Goal: Information Seeking & Learning: Learn about a topic

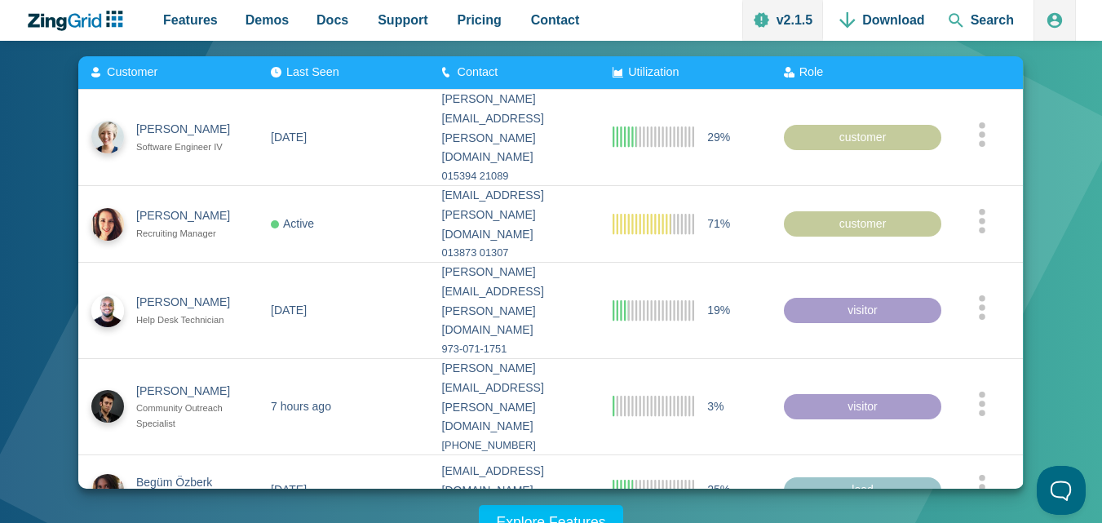
scroll to position [82, 0]
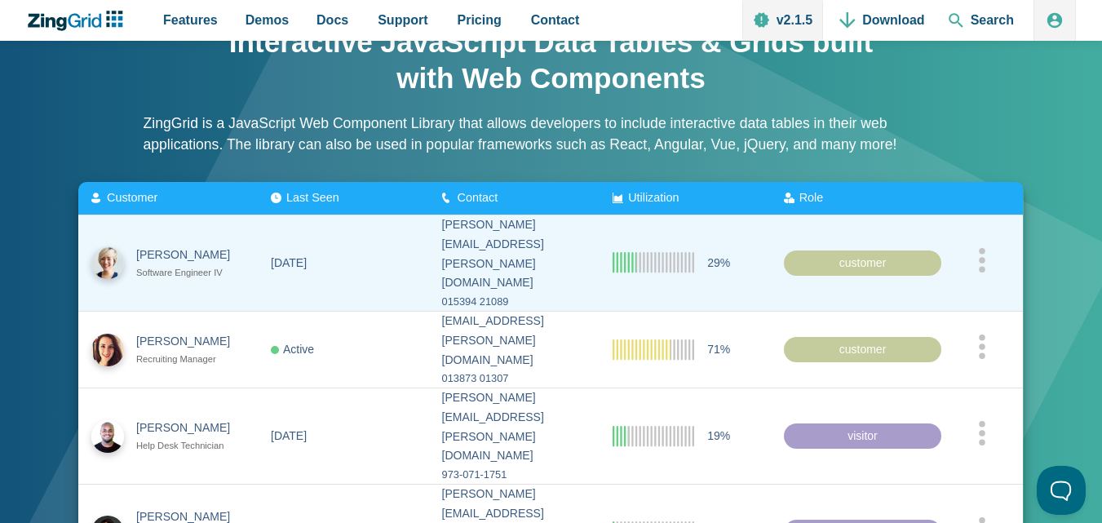
click at [857, 250] on div "customer" at bounding box center [863, 263] width 158 height 26
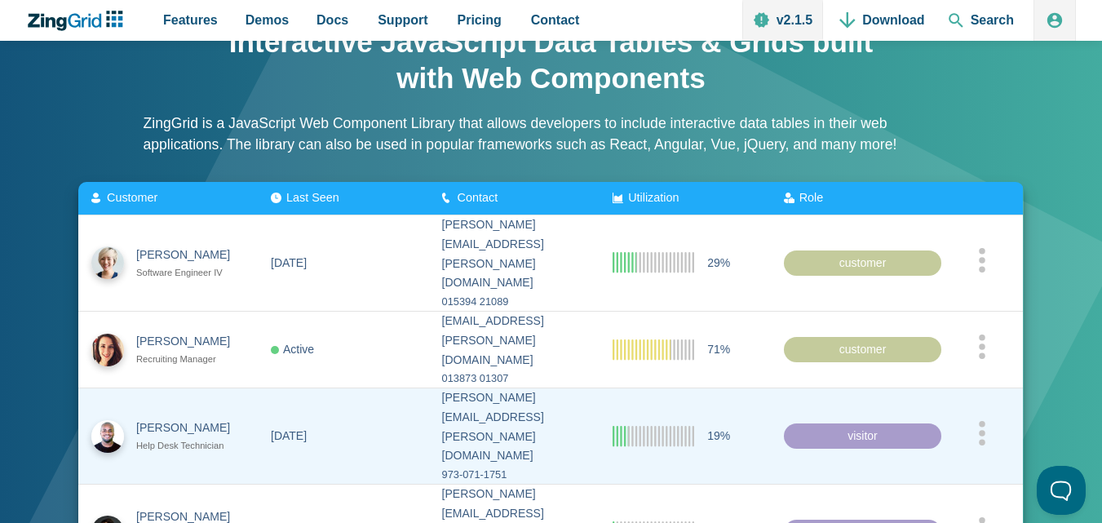
click at [871, 423] on div "visitor" at bounding box center [863, 436] width 158 height 26
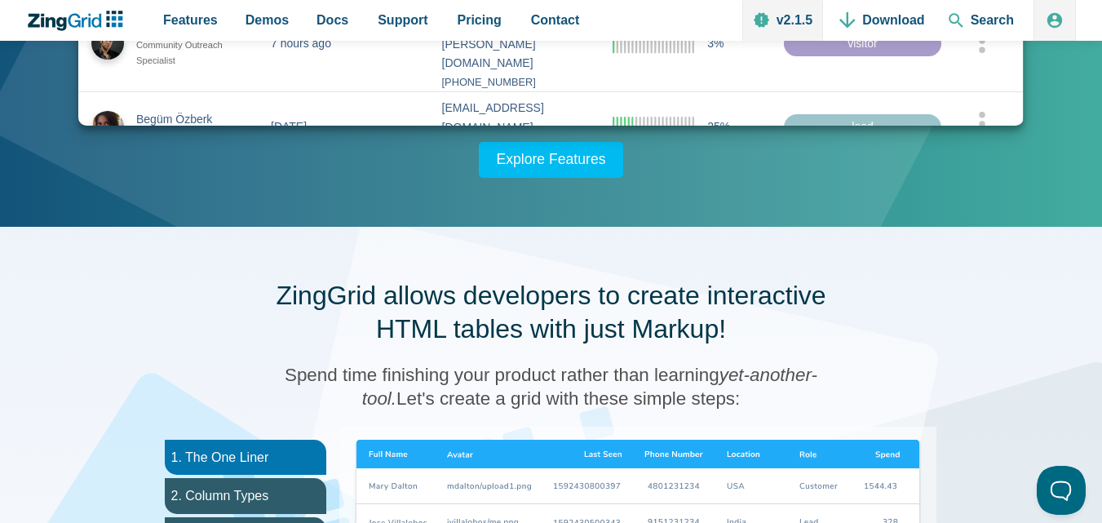
scroll to position [571, 0]
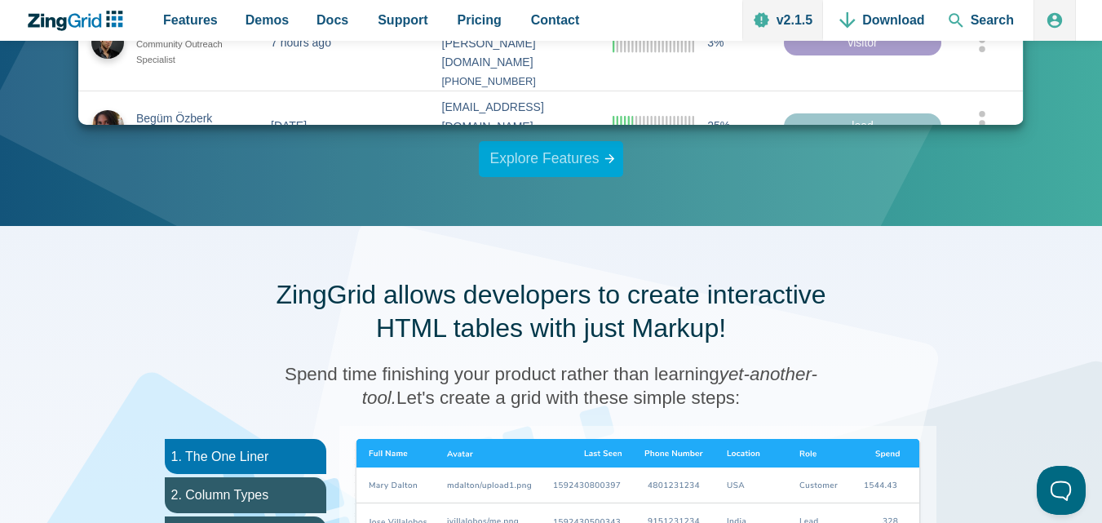
click at [546, 163] on link "Explore Features" at bounding box center [551, 159] width 145 height 36
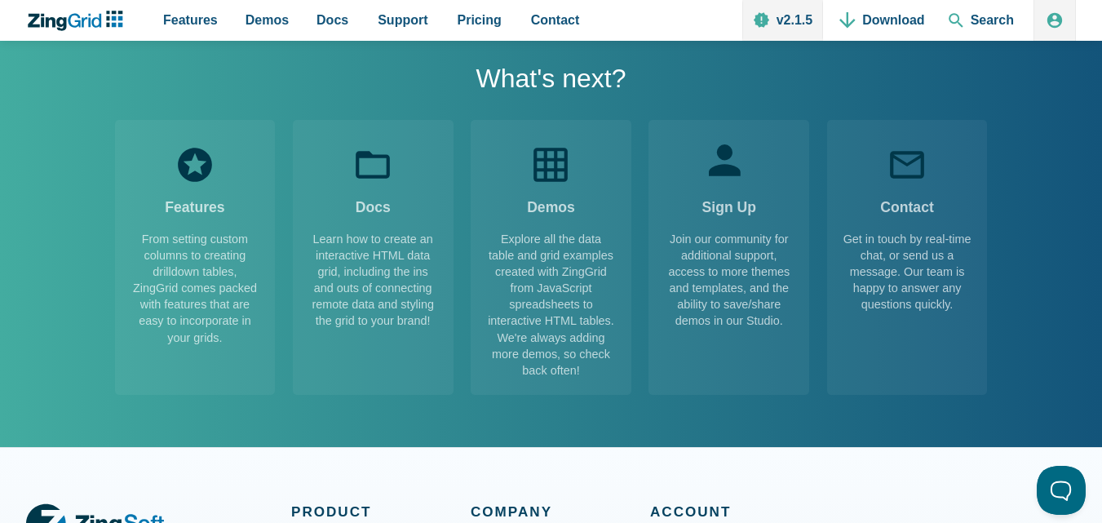
scroll to position [2265, 0]
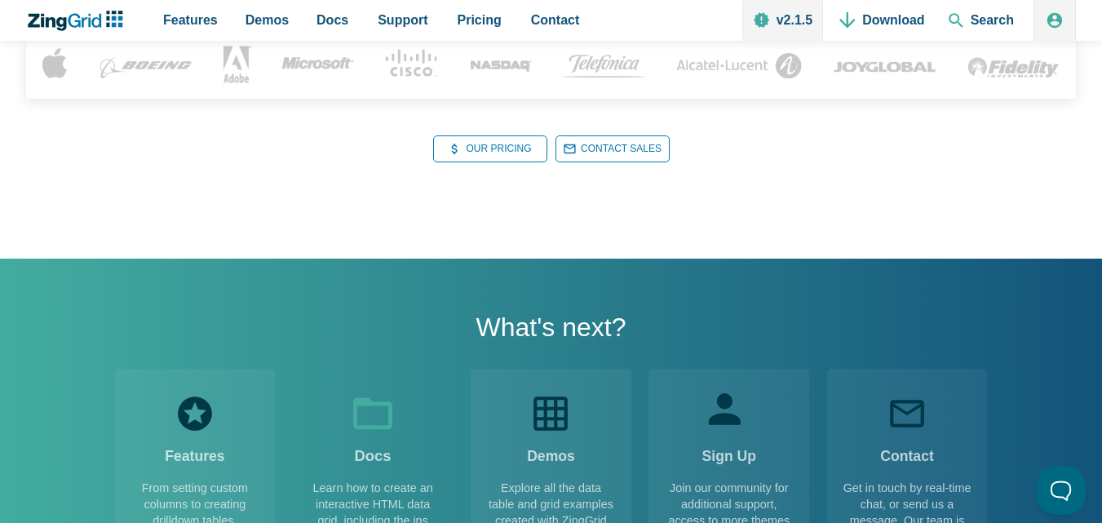
click at [374, 436] on div "Docs" at bounding box center [372, 436] width 41 height 86
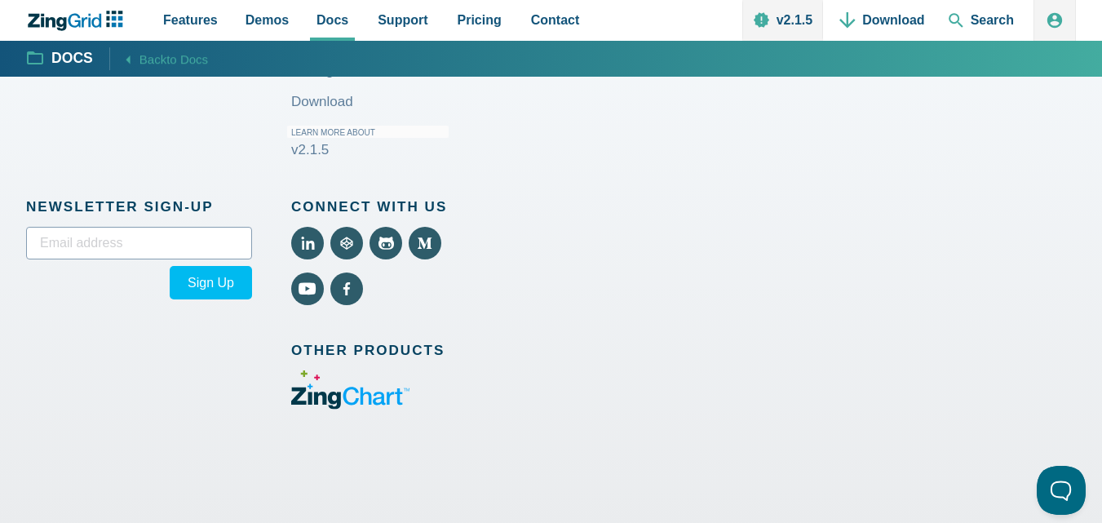
click at [109, 222] on section "Newsletter Sign‑up Sign Up Subscribed!" at bounding box center [158, 330] width 265 height 271
click at [108, 229] on input "email" at bounding box center [139, 243] width 226 height 33
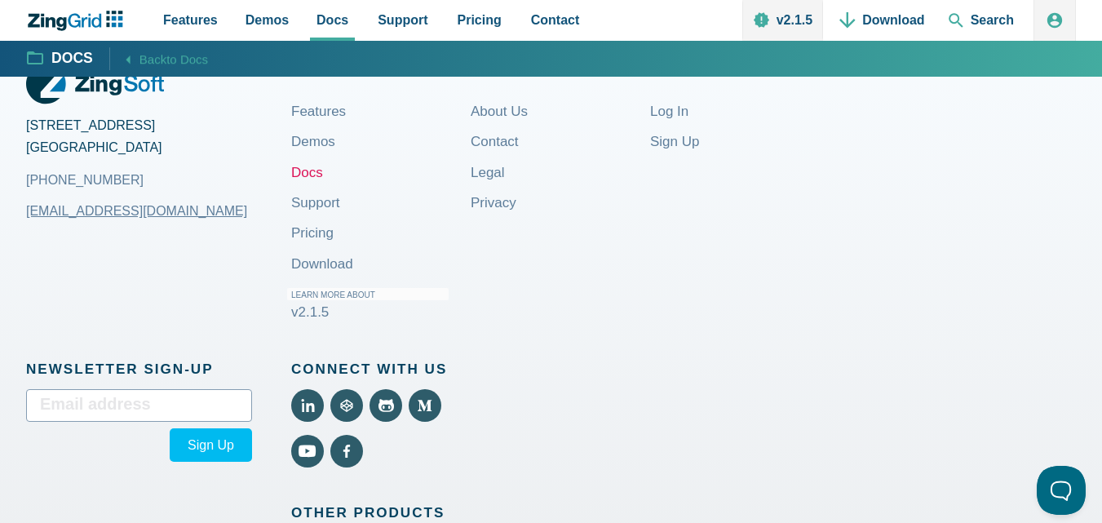
scroll to position [1794, 0]
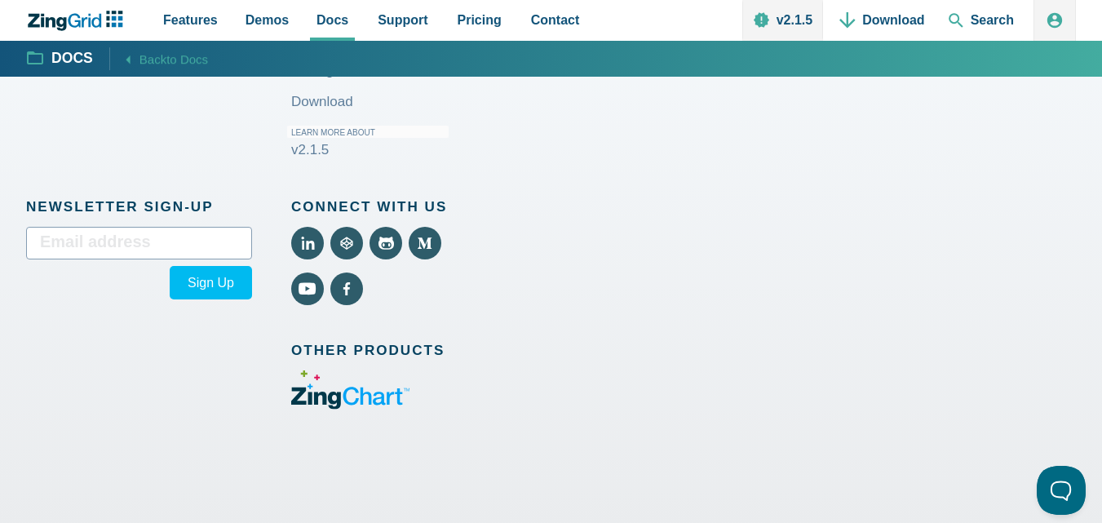
click at [78, 230] on input "email" at bounding box center [139, 243] width 226 height 33
type input "A"
type input "ahmedfaizan7317@gmail.com"
click at [178, 286] on button "Sign Up" at bounding box center [211, 282] width 82 height 33
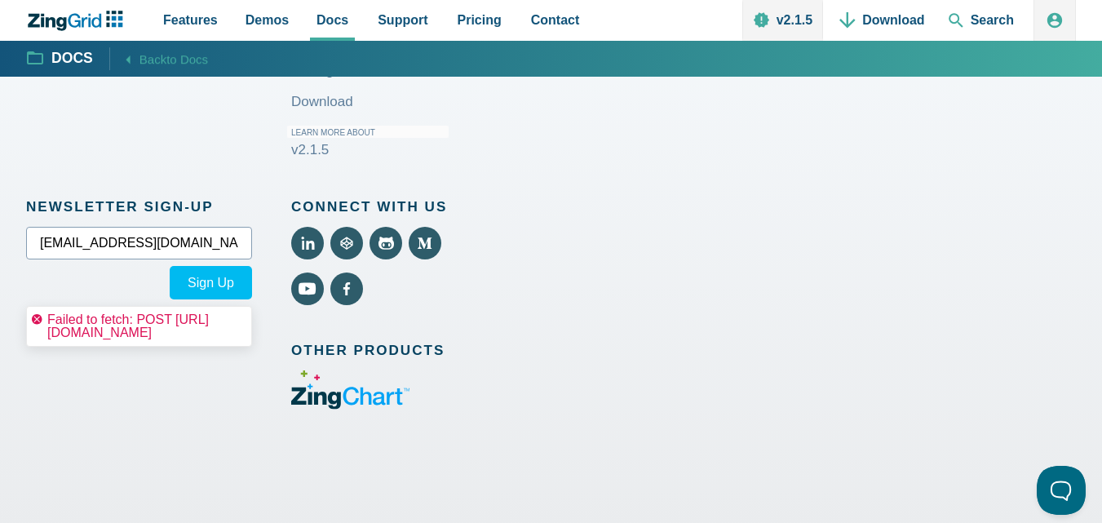
click at [222, 254] on input "ahmedfaizan7317@gmail.com" at bounding box center [139, 243] width 226 height 33
drag, startPoint x: 222, startPoint y: 254, endPoint x: 6, endPoint y: 276, distance: 217.3
click at [9, 276] on div "2105 Garnet Avenue San Diego, CA 92109 +1 (858) 490-5281 sales@zingsoft.com Pro…" at bounding box center [551, 181] width 1102 height 699
click at [302, 292] on use "View YouTube (External)" at bounding box center [307, 289] width 20 height 14
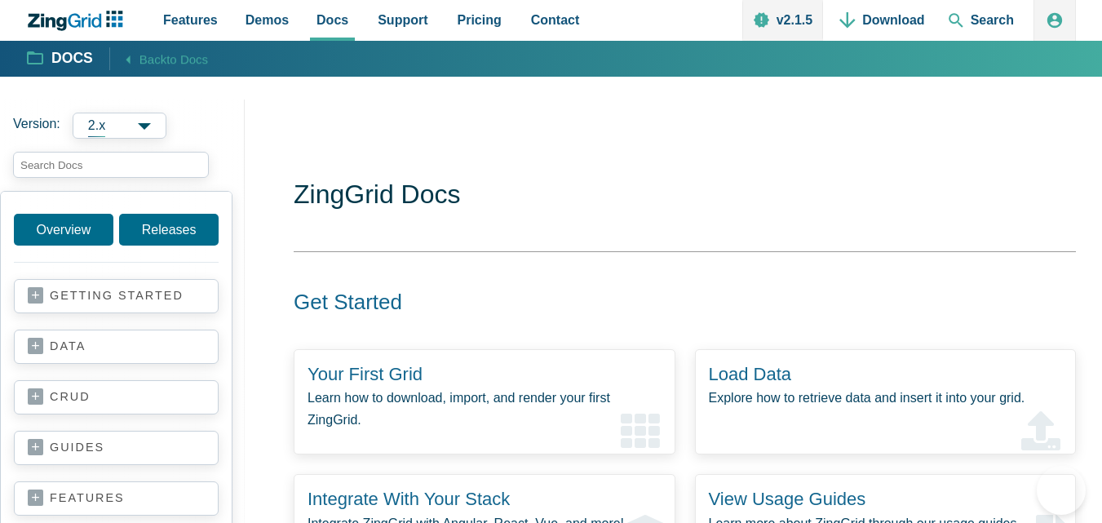
scroll to position [1794, 0]
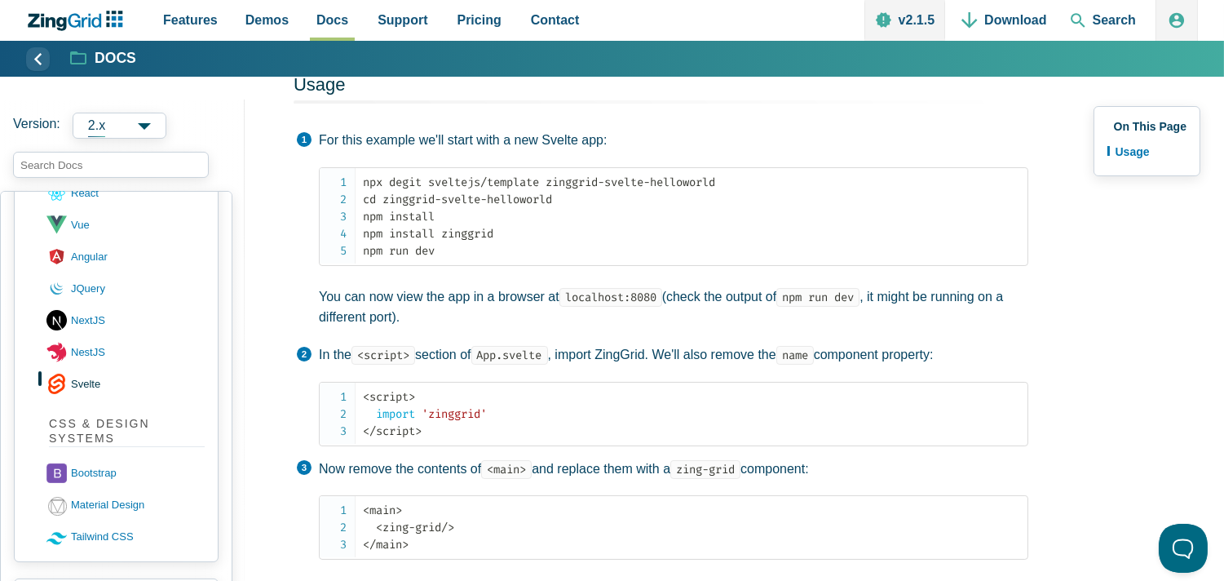
scroll to position [514, 0]
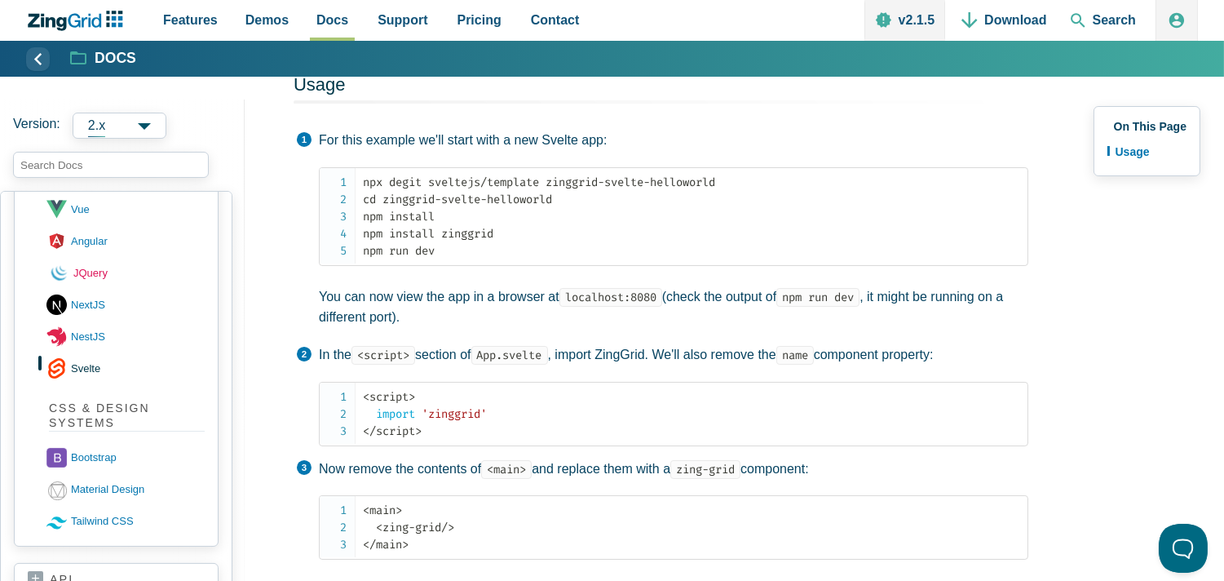
click at [74, 277] on link "JQuery" at bounding box center [128, 273] width 158 height 32
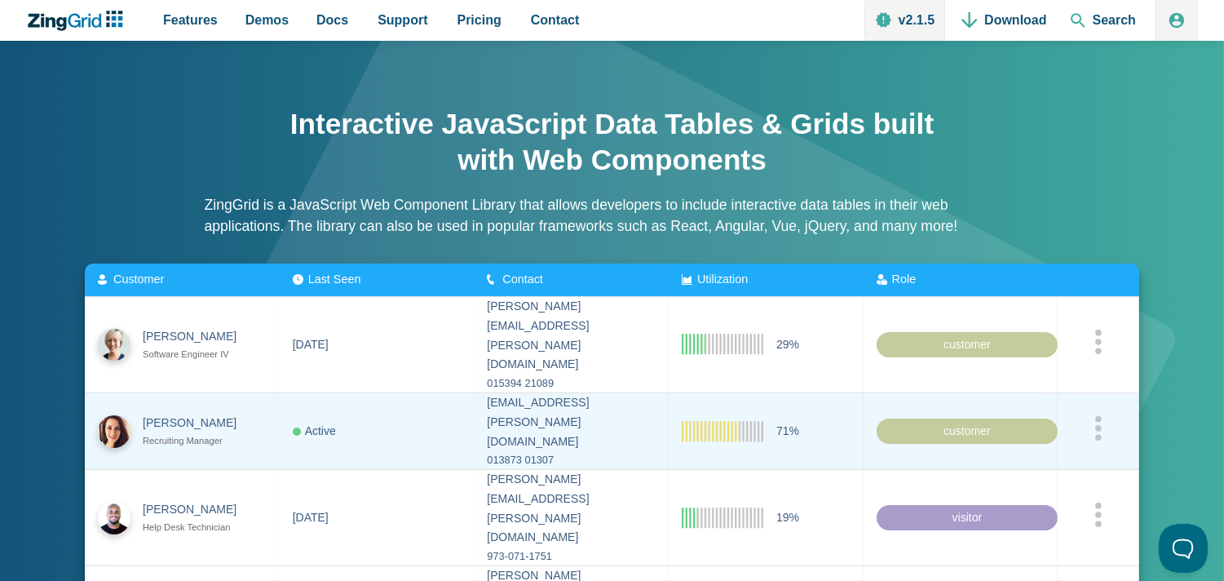
click at [388, 395] on zg-cell "Active" at bounding box center [377, 430] width 195 height 77
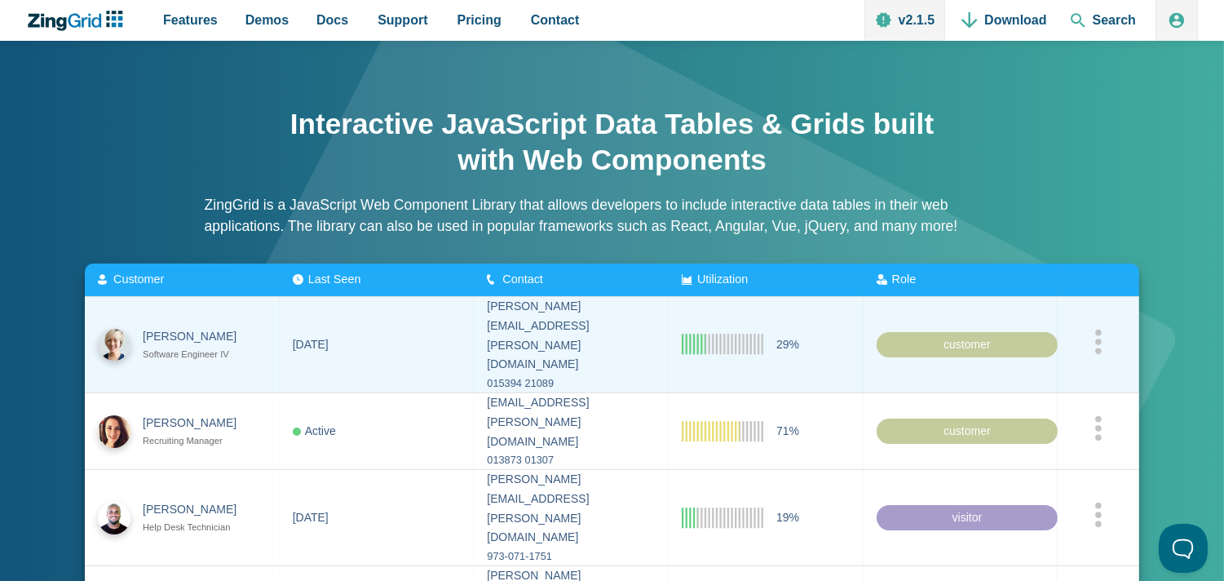
click at [246, 327] on div "[PERSON_NAME]" at bounding box center [197, 337] width 108 height 20
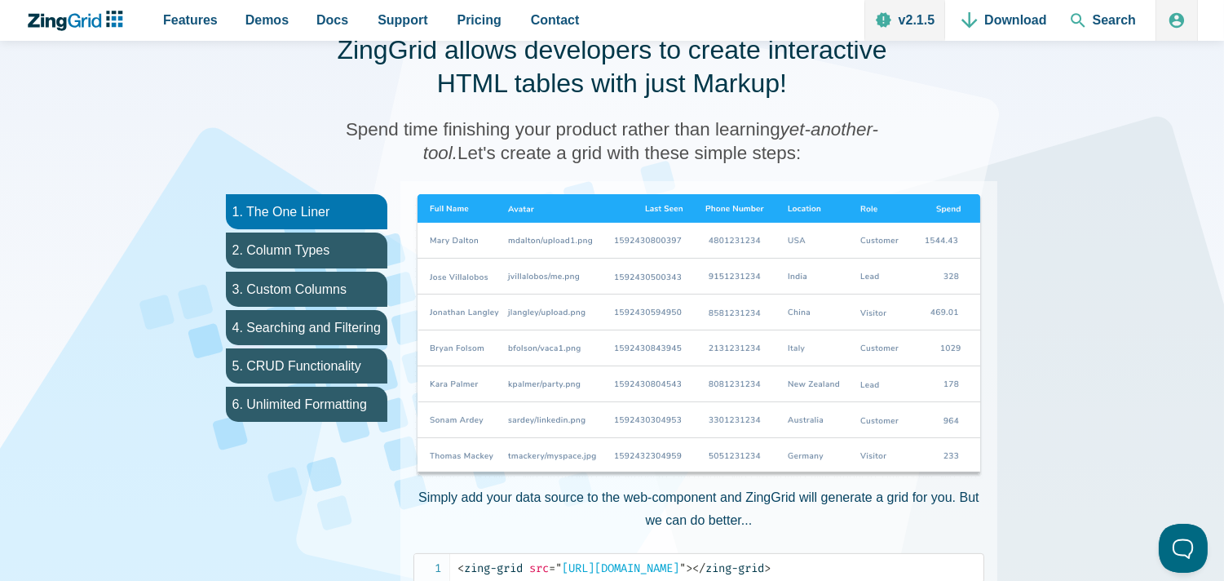
click at [775, 389] on img "App Content" at bounding box center [699, 337] width 571 height 286
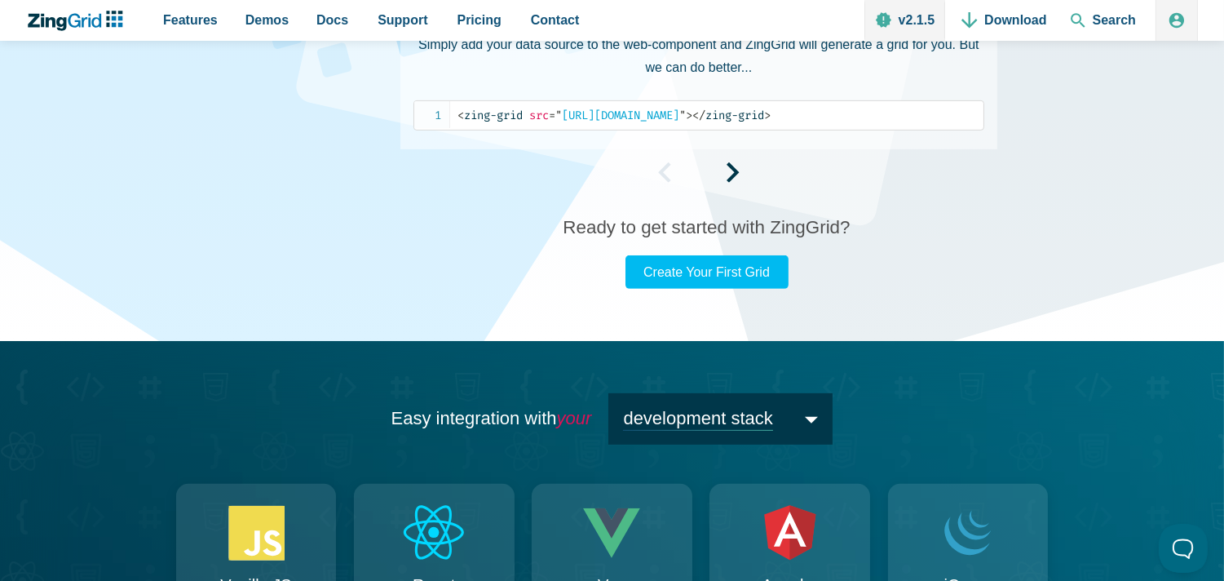
scroll to position [816, 0]
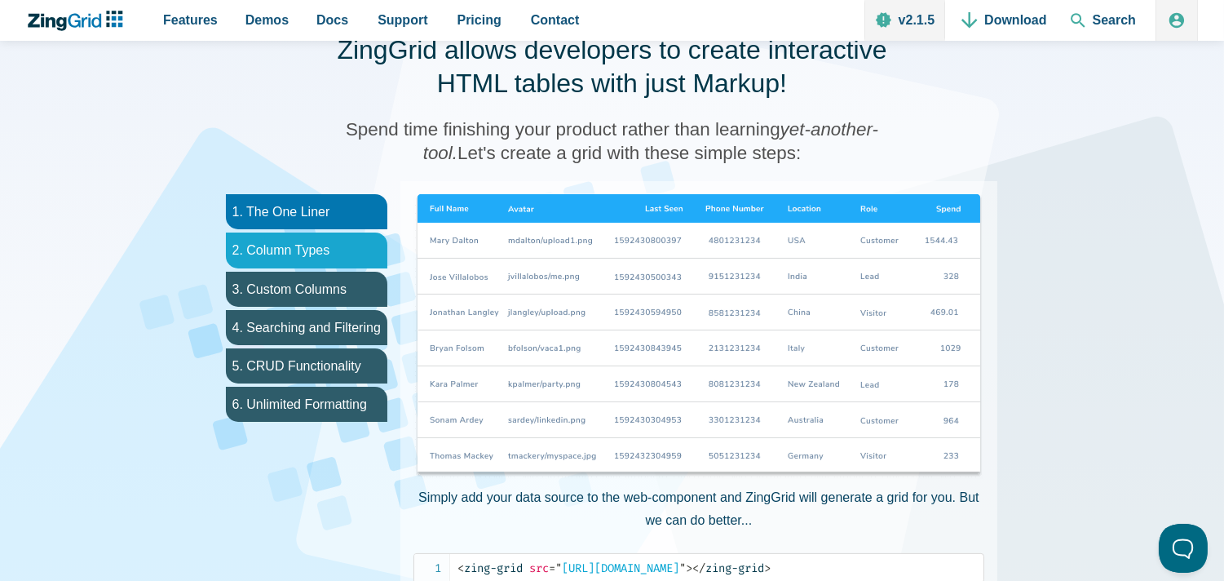
click at [295, 255] on li "2. Column Types" at bounding box center [307, 249] width 162 height 35
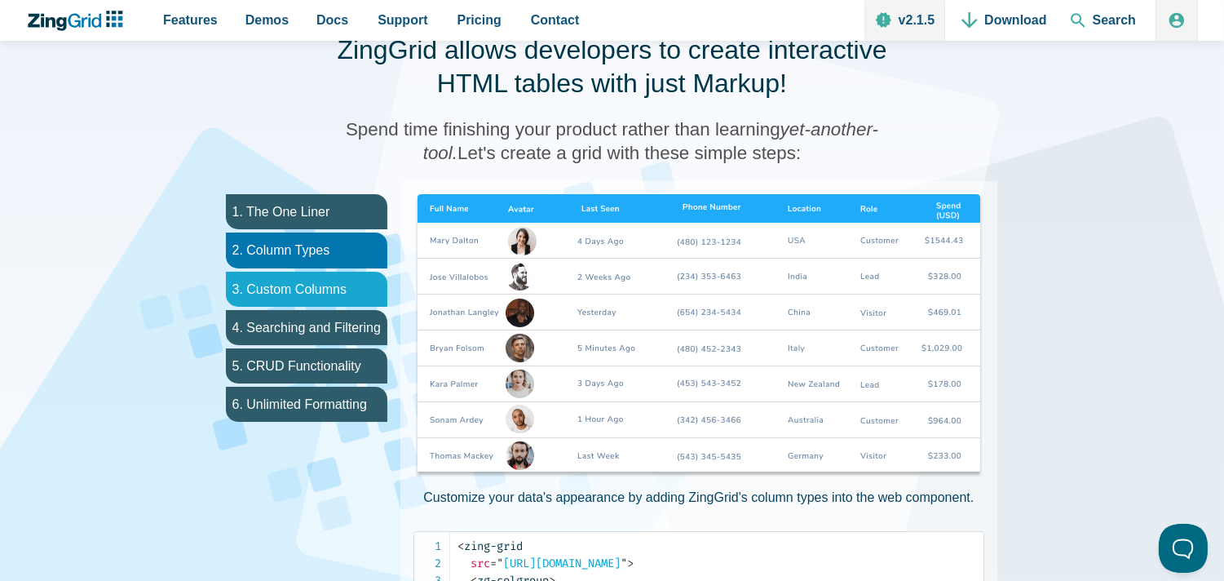
click at [332, 272] on li "3. Custom Columns" at bounding box center [307, 289] width 162 height 35
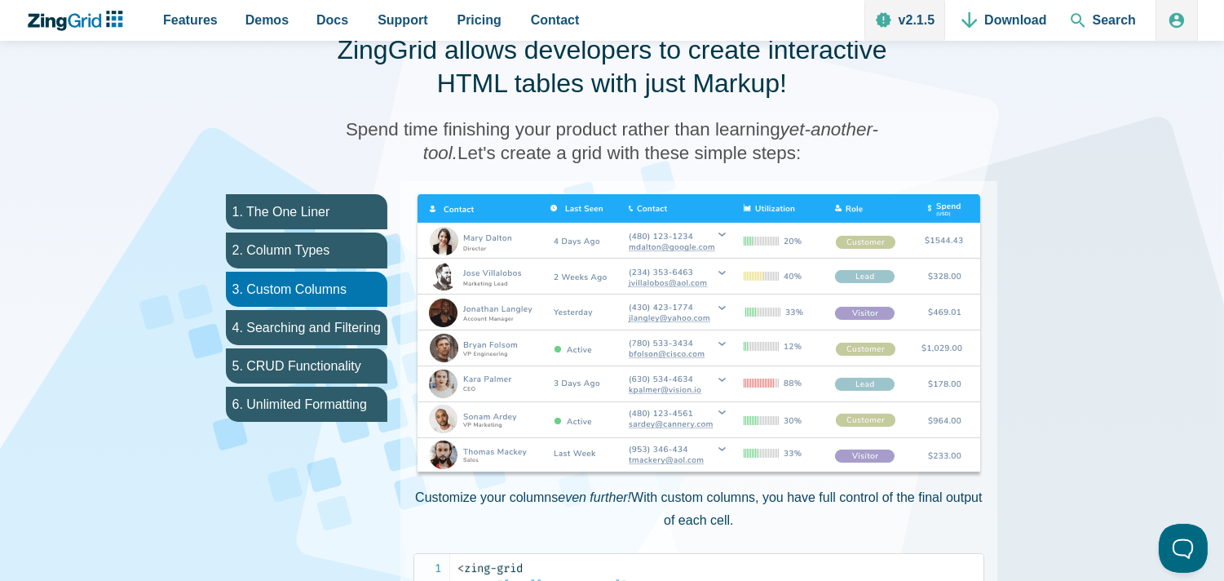
click at [315, 305] on ul "1. The One Liner 2. Column Types 3. Custom Columns 4. Searching and Filtering 5…" at bounding box center [307, 539] width 188 height 716
click at [315, 341] on li "4. Searching and Filtering" at bounding box center [307, 327] width 162 height 35
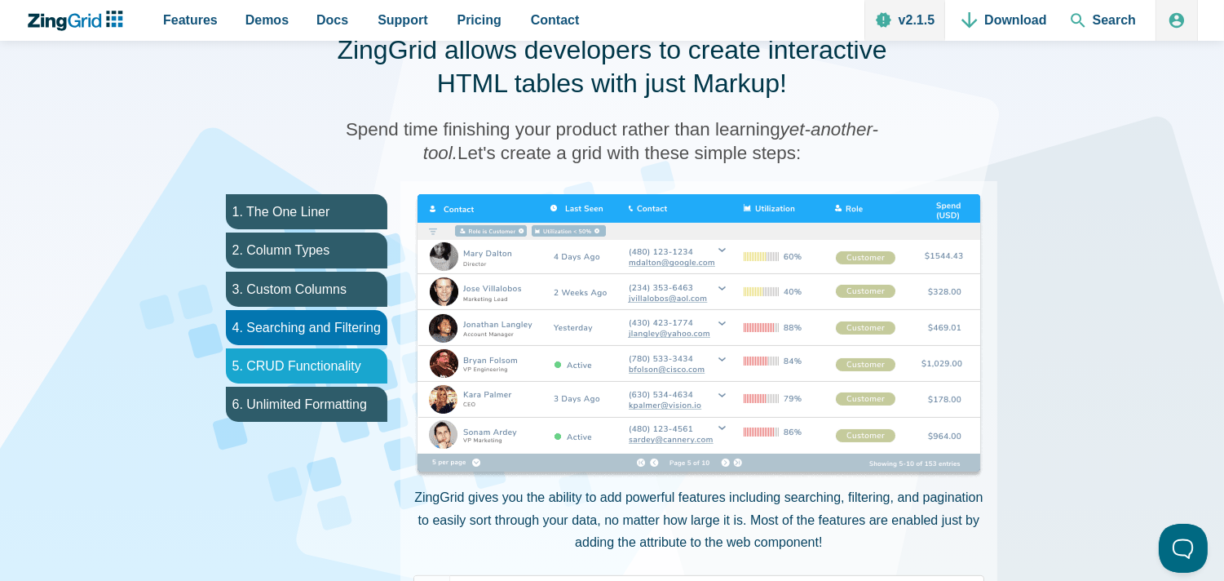
click at [314, 369] on li "5. CRUD Functionality" at bounding box center [307, 365] width 162 height 35
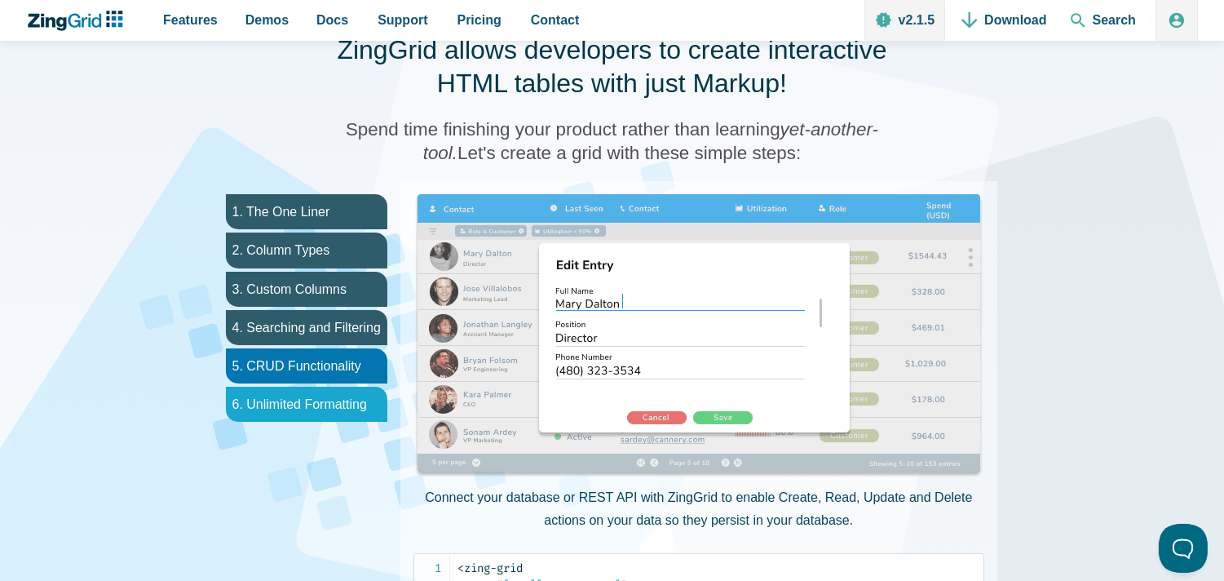
click at [314, 393] on li "6. Unlimited Formatting" at bounding box center [307, 404] width 162 height 35
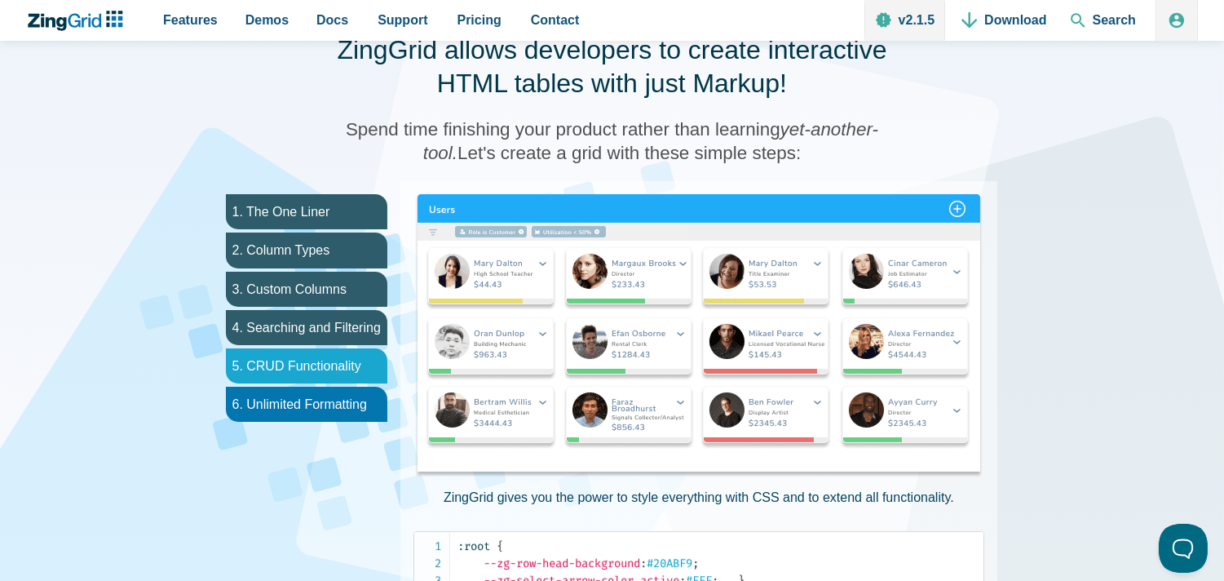
click at [323, 348] on li "5. CRUD Functionality" at bounding box center [307, 365] width 162 height 35
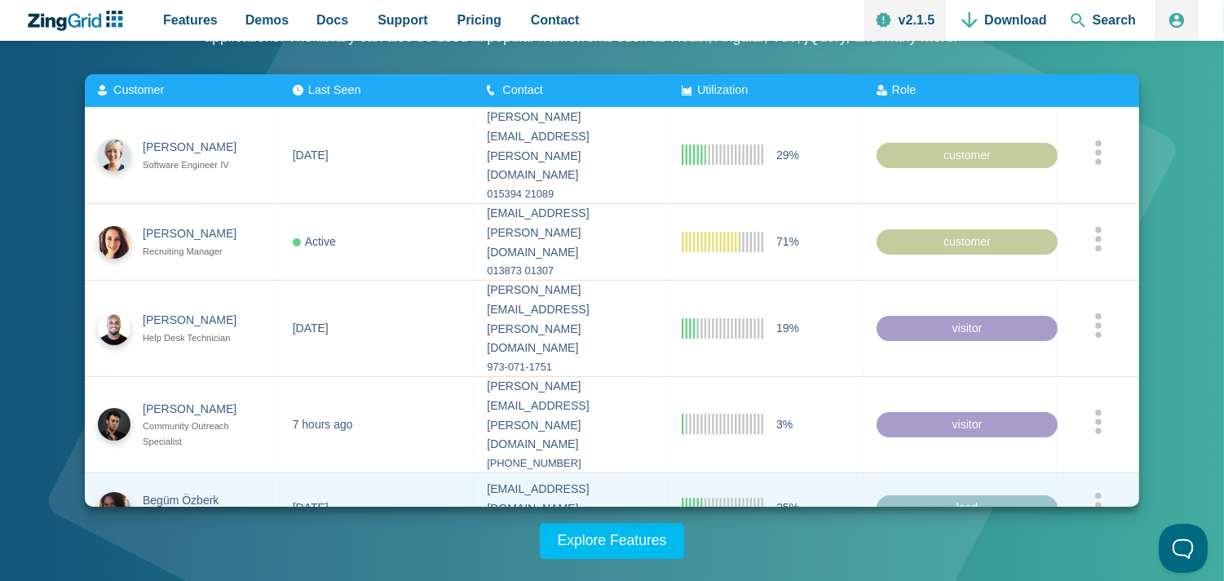
scroll to position [0, 0]
